Goal: Information Seeking & Learning: Learn about a topic

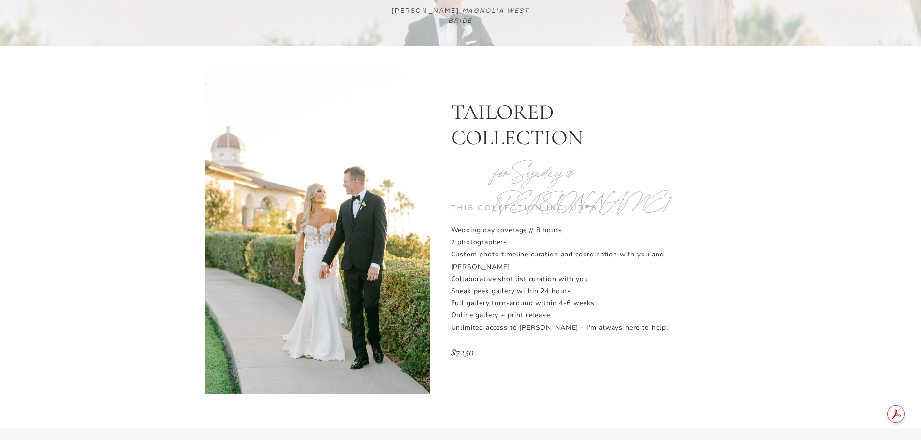
scroll to position [1595, 0]
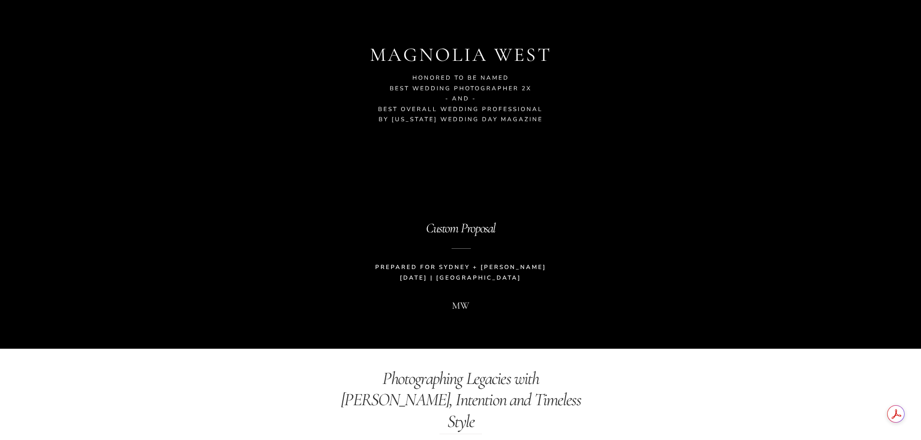
scroll to position [1595, 0]
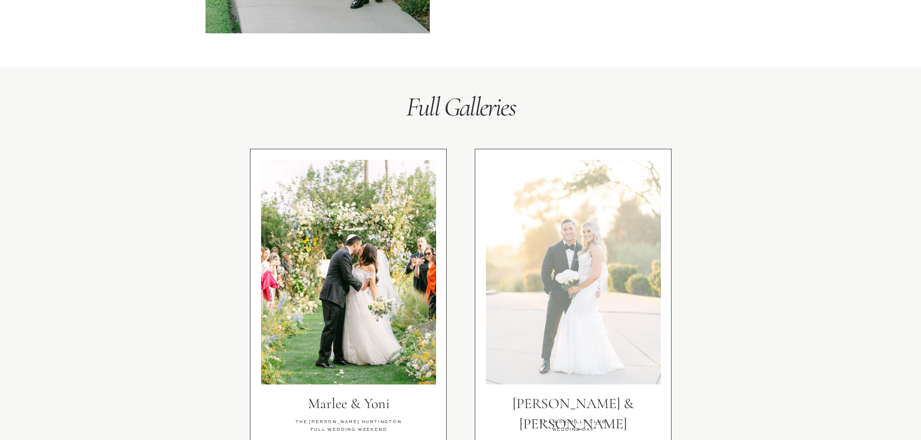
scroll to position [1981, 0]
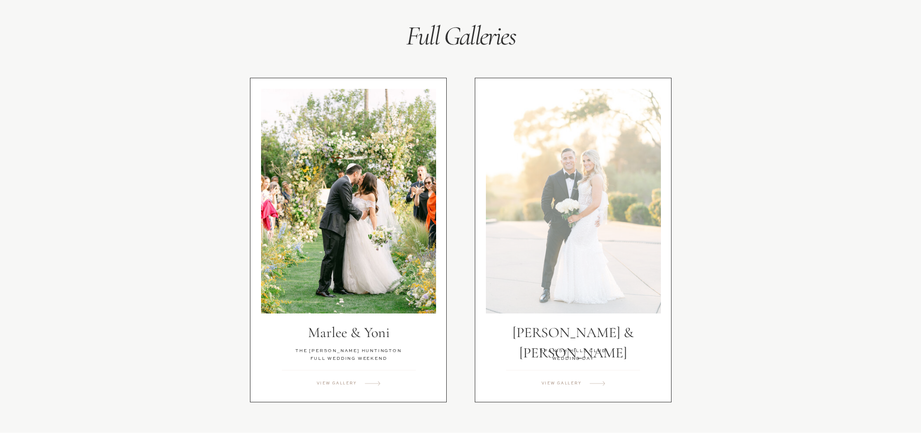
click at [629, 255] on div at bounding box center [573, 201] width 175 height 225
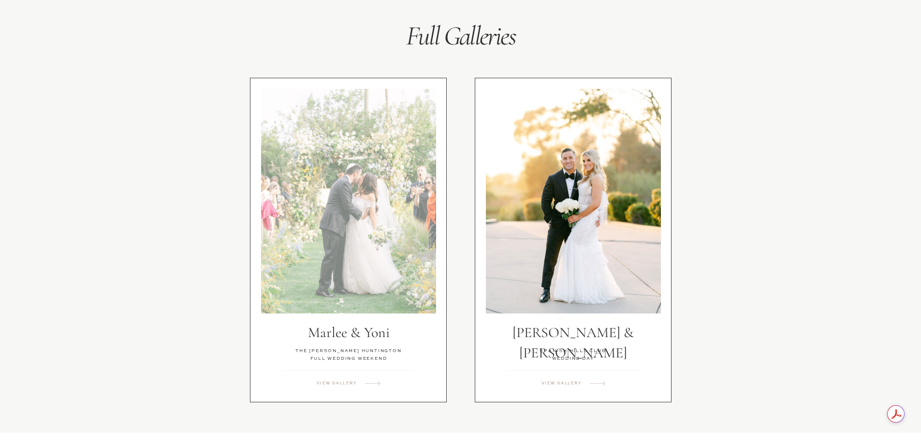
click at [329, 240] on div at bounding box center [348, 201] width 175 height 225
